Goal: Transaction & Acquisition: Obtain resource

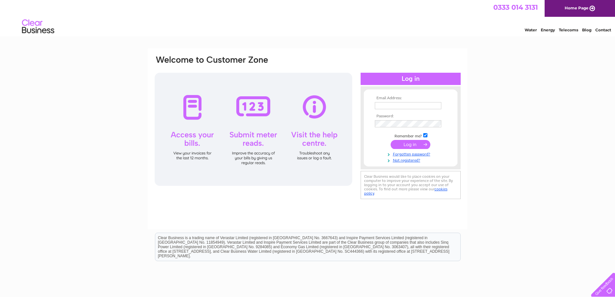
type input "accounts@really-delicious.com"
click at [416, 144] on input "submit" at bounding box center [411, 144] width 40 height 9
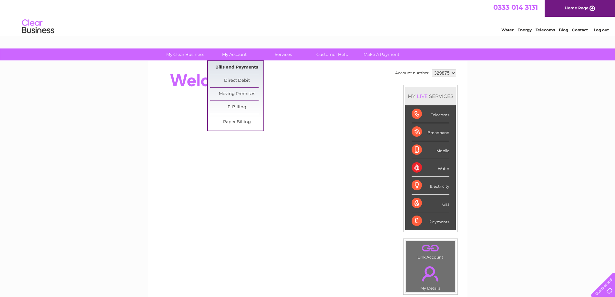
click at [234, 65] on link "Bills and Payments" at bounding box center [236, 67] width 53 height 13
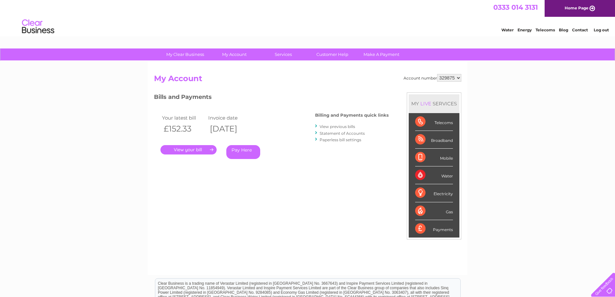
click at [190, 148] on link "." at bounding box center [188, 149] width 56 height 9
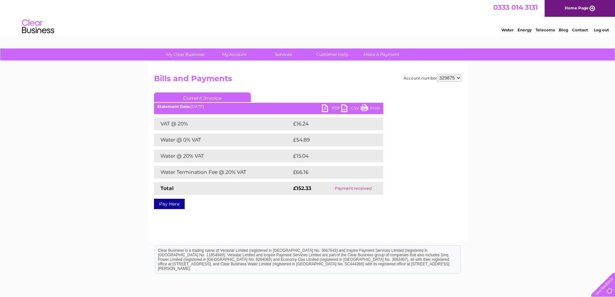
click at [330, 107] on link "PDF" at bounding box center [331, 108] width 19 height 9
click at [330, 108] on link "PDF" at bounding box center [331, 108] width 19 height 9
click at [334, 108] on link "PDF" at bounding box center [331, 108] width 19 height 9
click at [323, 108] on link "PDF" at bounding box center [331, 108] width 19 height 9
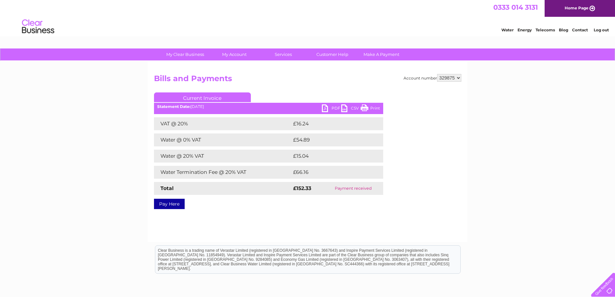
click at [371, 108] on link "Print" at bounding box center [370, 108] width 19 height 9
